Goal: Information Seeking & Learning: Learn about a topic

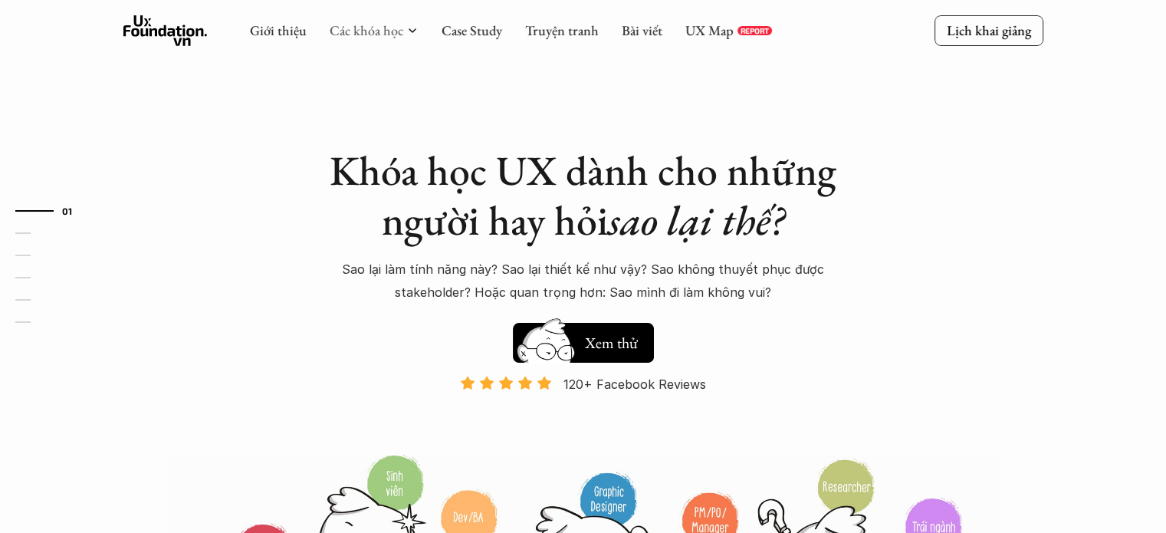
click at [350, 30] on link "Các khóa học" at bounding box center [367, 30] width 74 height 18
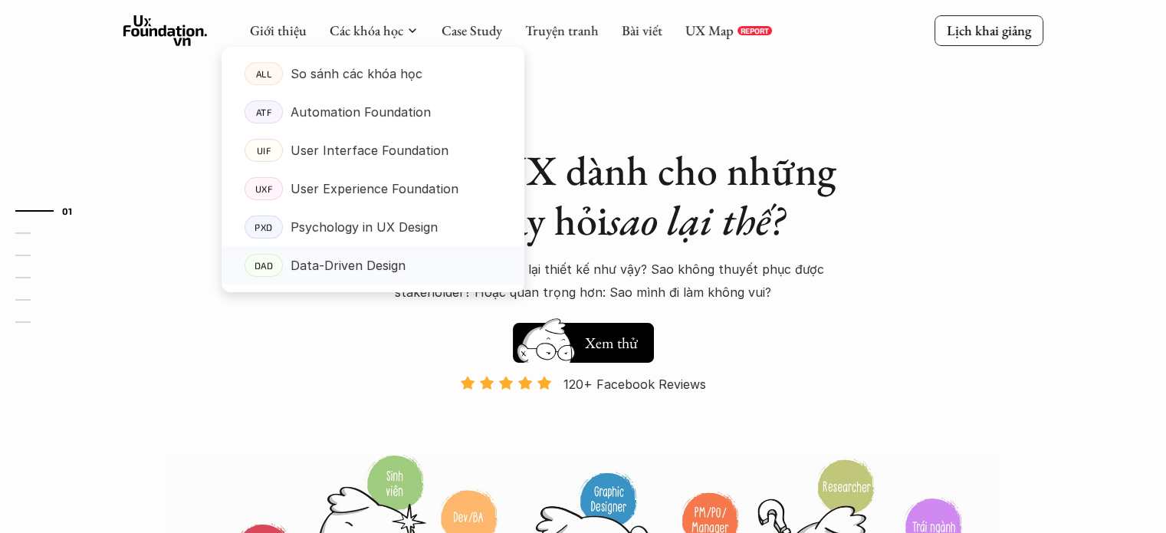
click at [355, 262] on p "Data-Driven Design" at bounding box center [348, 265] width 115 height 23
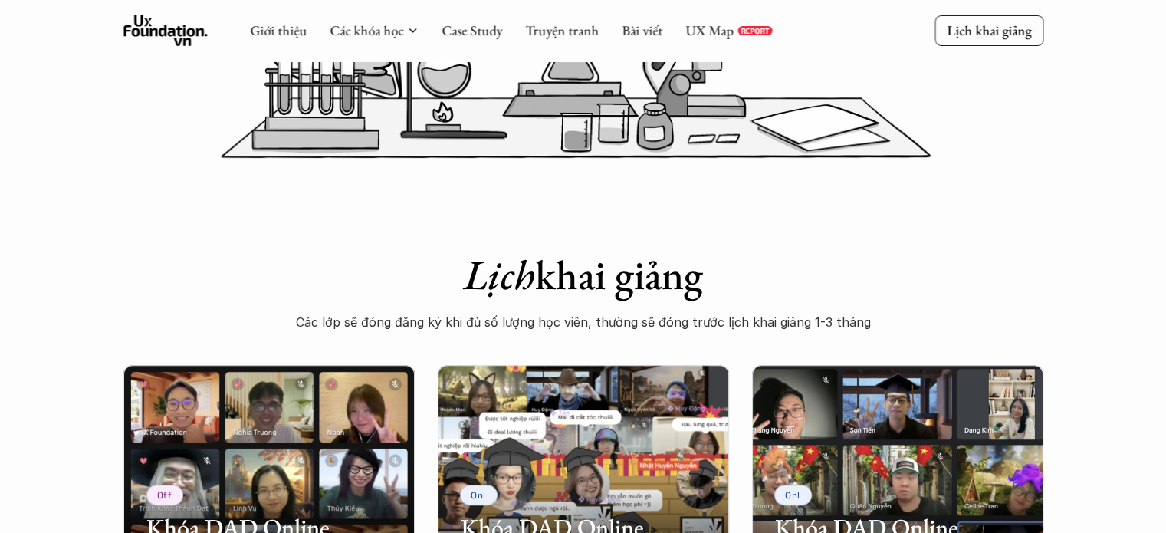
scroll to position [460, 0]
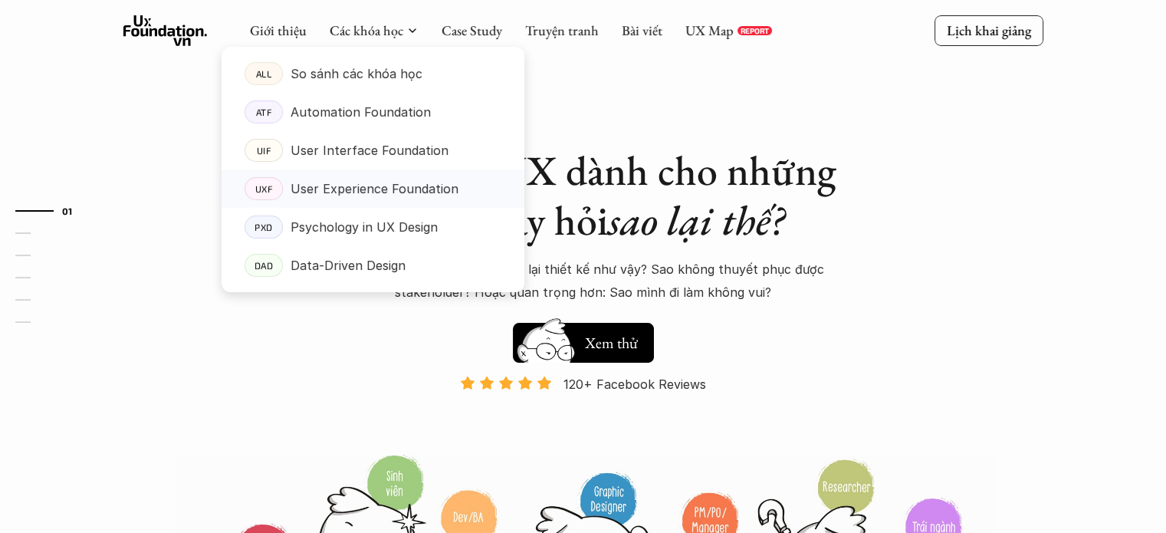
click at [358, 195] on p "User Experience Foundation" at bounding box center [375, 188] width 168 height 23
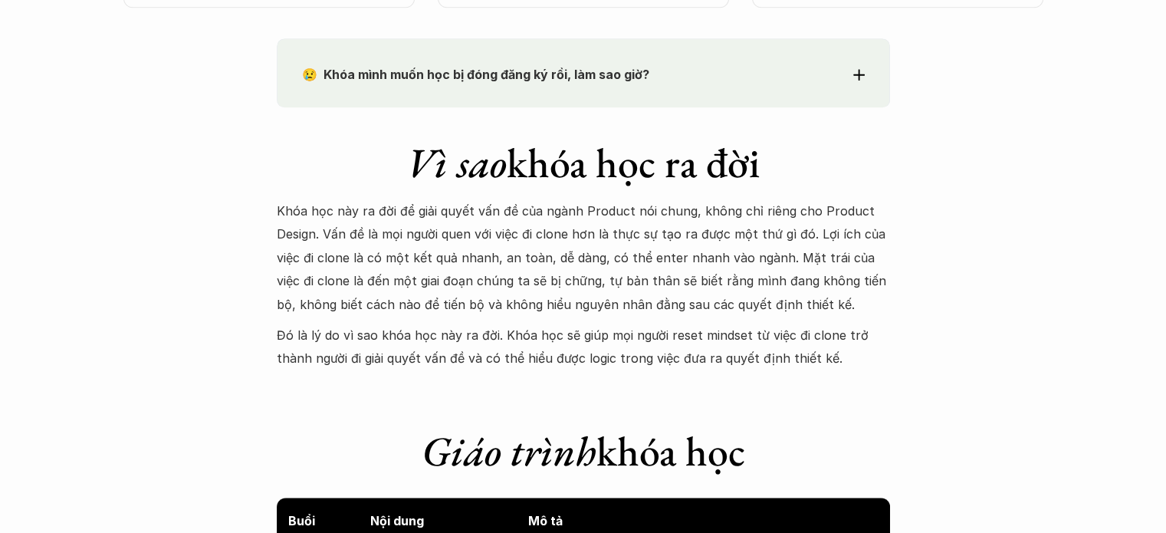
scroll to position [1304, 0]
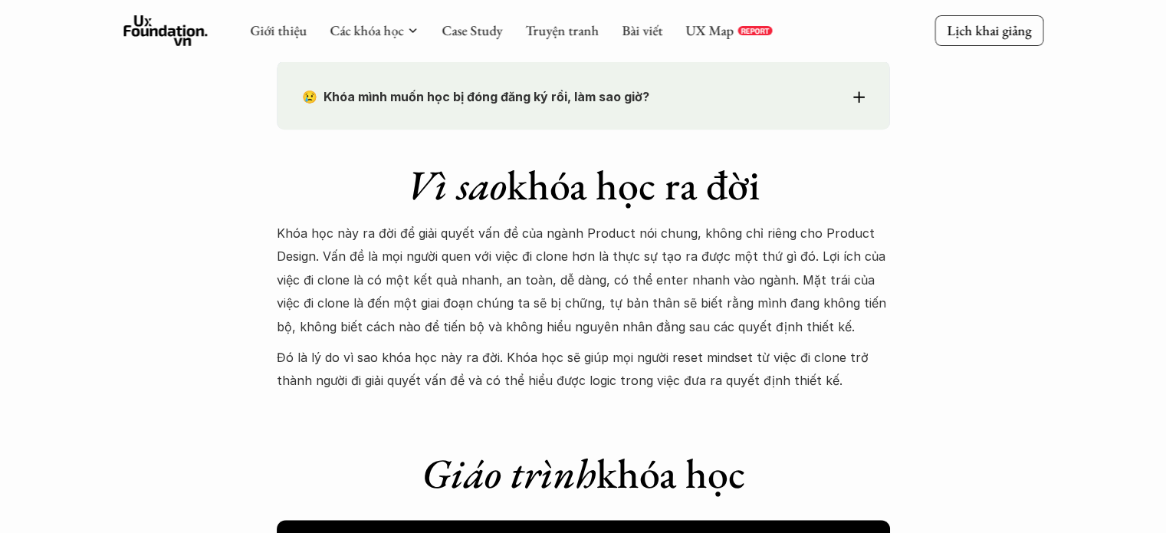
click at [387, 116] on div "😢 Khóa mình muốn học bị đóng đăng ký rồi, làm sao giờ? Chào bạn, Bọn mình rất t…" at bounding box center [583, 95] width 613 height 69
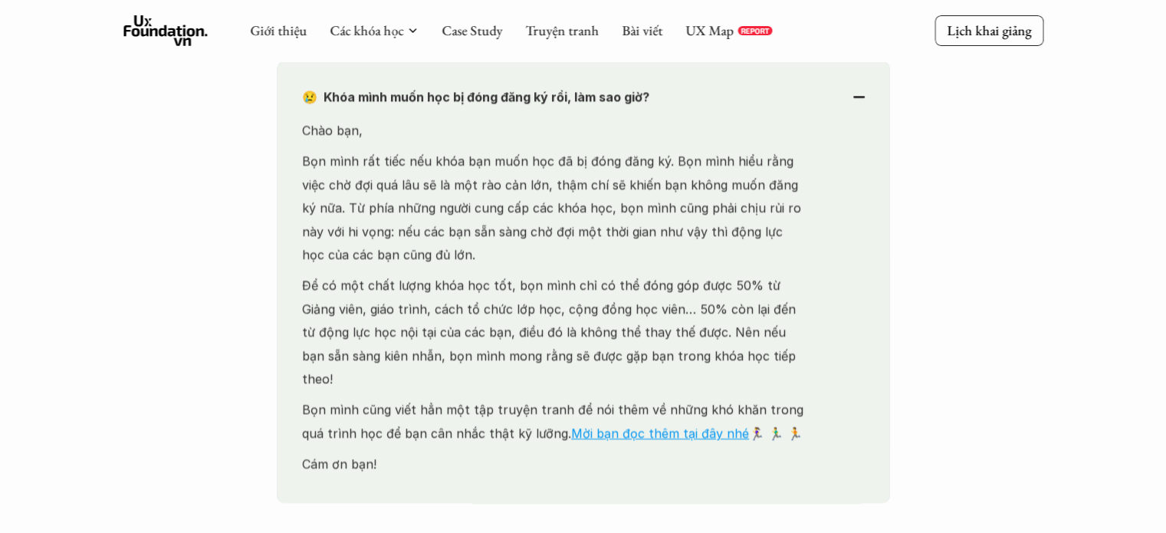
click at [387, 116] on div "😢 Khóa mình muốn học bị đóng đăng ký rồi, làm sao giờ? Chào bạn, Bọn mình rất t…" at bounding box center [583, 282] width 613 height 442
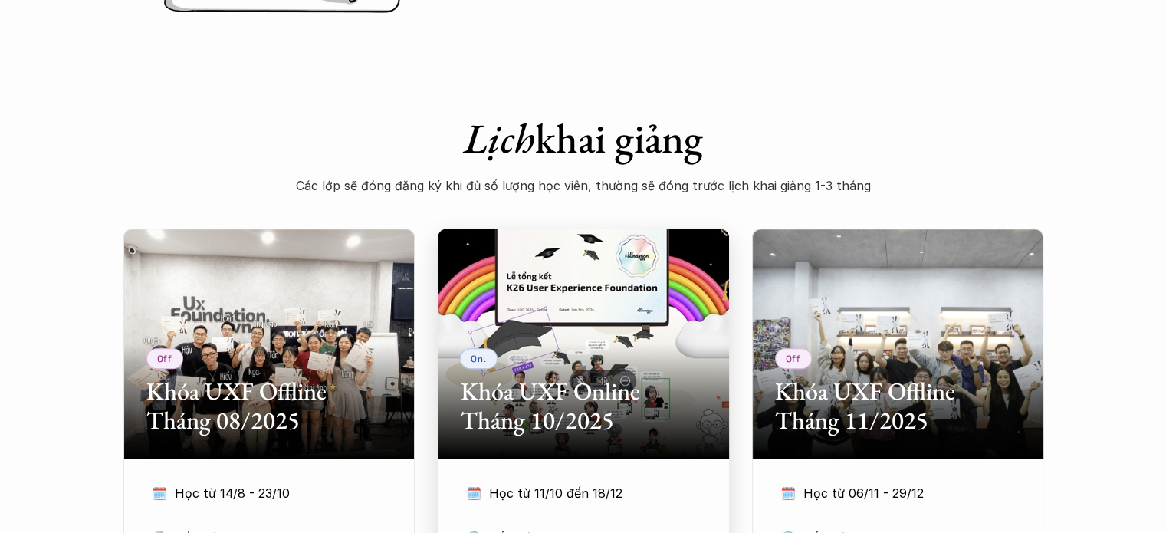
scroll to position [843, 0]
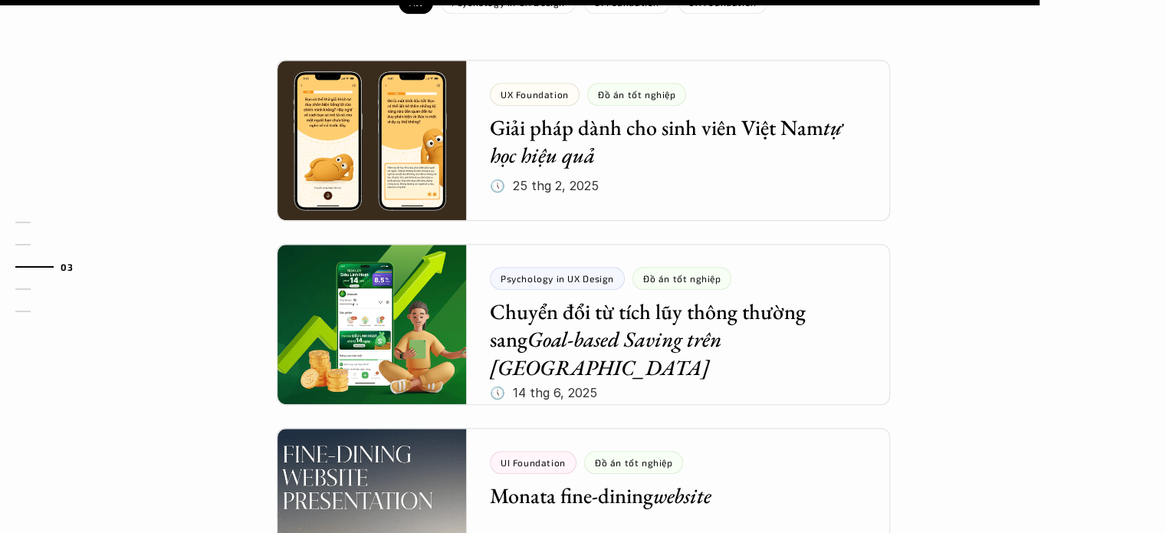
scroll to position [1590, 0]
